Goal: Navigation & Orientation: Find specific page/section

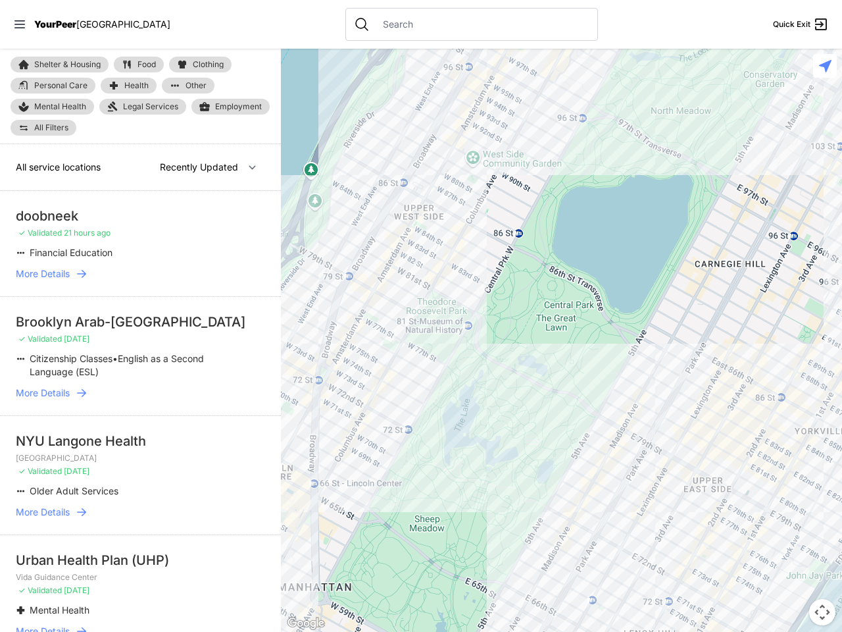
click at [20, 24] on icon at bounding box center [19, 24] width 11 height 8
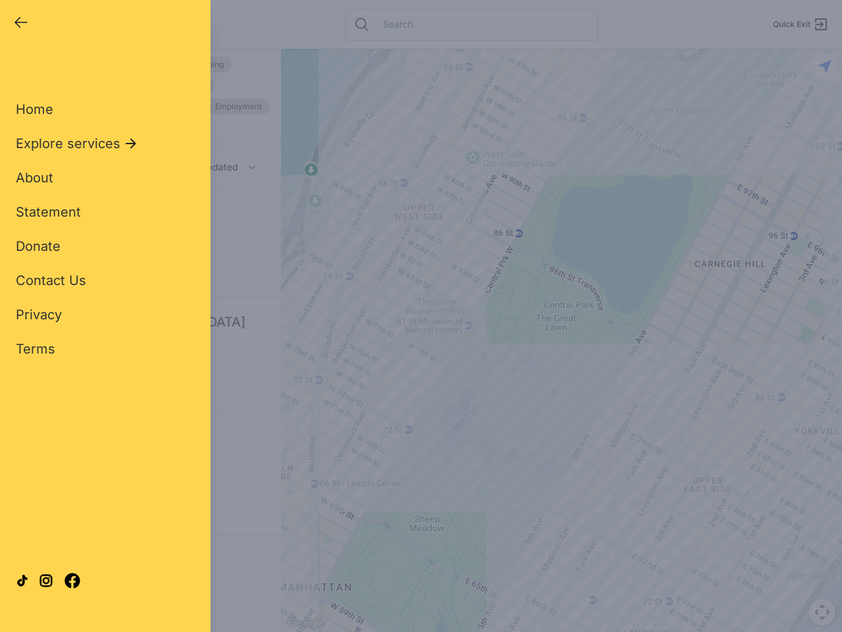
click at [561, 340] on div "Close panel YourPeer [GEOGRAPHIC_DATA] Quick Exit Single Adult Families Soup Ki…" at bounding box center [421, 316] width 842 height 632
click at [822, 612] on div "Close panel YourPeer [GEOGRAPHIC_DATA] Quick Exit Single Adult Families Soup Ki…" at bounding box center [421, 316] width 842 height 632
click at [825, 66] on div "Close panel YourPeer [GEOGRAPHIC_DATA] Quick Exit Single Adult Families Soup Ki…" at bounding box center [421, 316] width 842 height 632
